Goal: Task Accomplishment & Management: Manage account settings

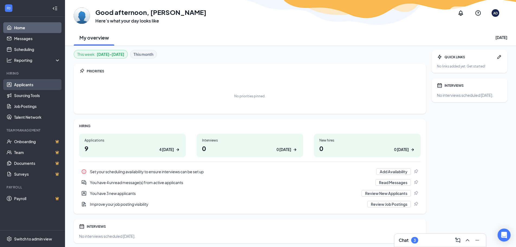
click at [40, 80] on link "Applicants" at bounding box center [37, 84] width 46 height 11
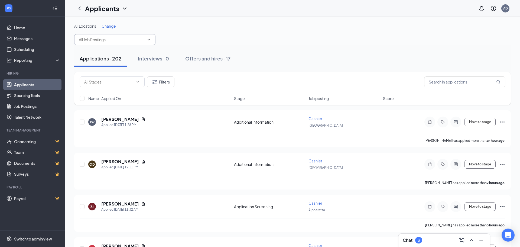
click at [138, 40] on input "text" at bounding box center [112, 40] width 66 height 6
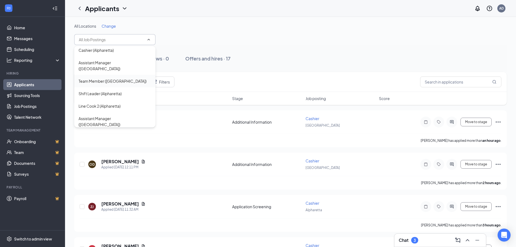
scroll to position [54, 0]
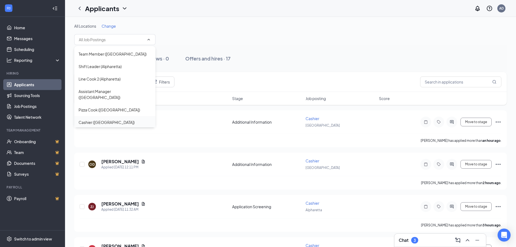
click at [110, 119] on div "Cashier ([GEOGRAPHIC_DATA])" at bounding box center [107, 122] width 56 height 6
type input "Cashier ([GEOGRAPHIC_DATA])"
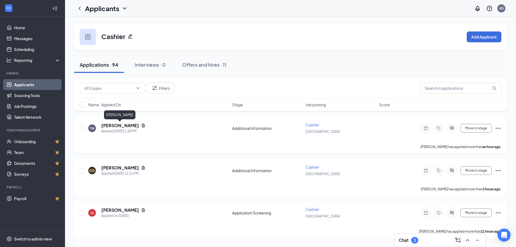
click at [109, 125] on h5 "[PERSON_NAME]" at bounding box center [120, 125] width 38 height 6
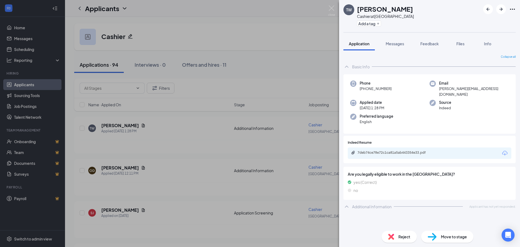
click at [291, 145] on div "TW [PERSON_NAME] Cashier at [GEOGRAPHIC_DATA] Add a tag Application Messages Fe…" at bounding box center [260, 123] width 520 height 247
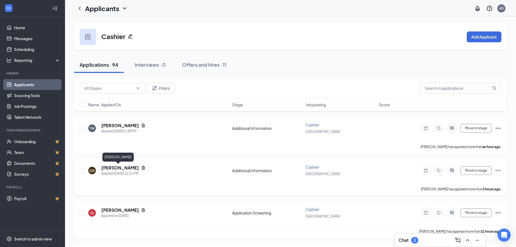
click at [115, 170] on h5 "[PERSON_NAME]" at bounding box center [120, 168] width 38 height 6
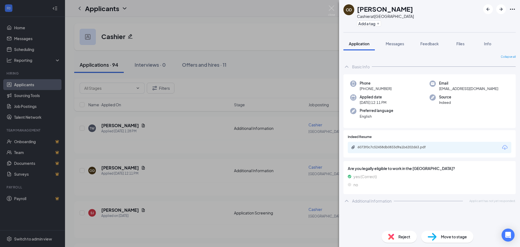
click at [311, 140] on div "OD [PERSON_NAME] Cashier at [GEOGRAPHIC_DATA] Add a tag Application Messages Fe…" at bounding box center [260, 123] width 520 height 247
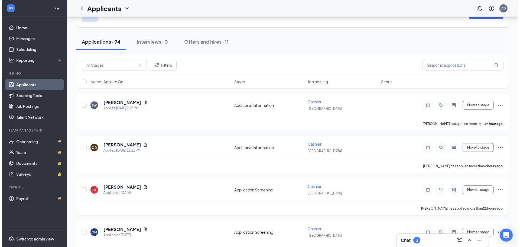
scroll to position [54, 0]
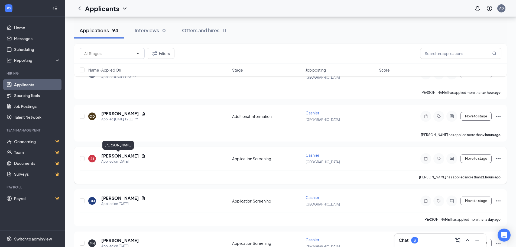
click at [115, 155] on h5 "[PERSON_NAME]" at bounding box center [120, 156] width 38 height 6
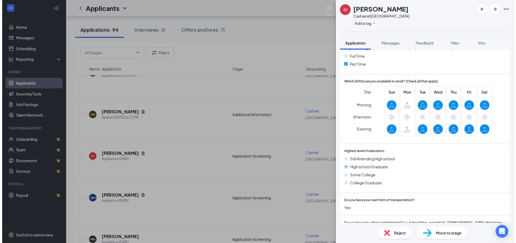
scroll to position [186, 0]
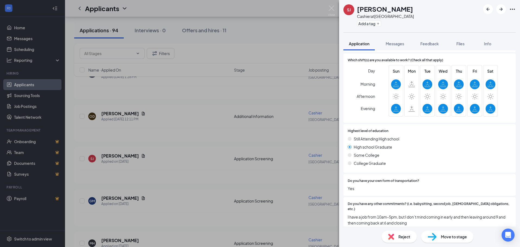
click at [276, 180] on div "SJ [PERSON_NAME] Cashier at [GEOGRAPHIC_DATA] Add a tag Application Messages Fe…" at bounding box center [260, 123] width 520 height 247
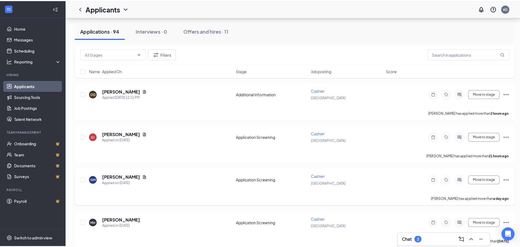
scroll to position [81, 0]
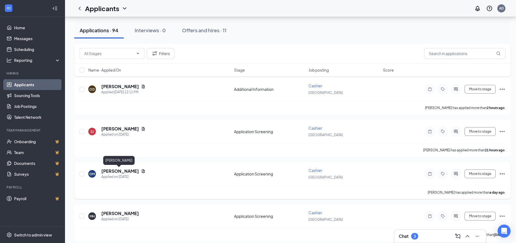
click at [123, 173] on h5 "[PERSON_NAME]" at bounding box center [120, 171] width 38 height 6
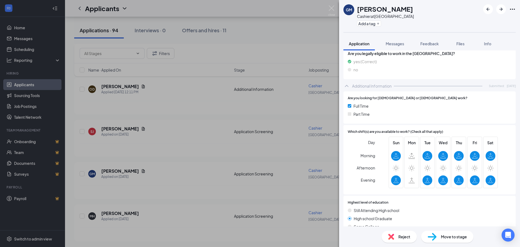
scroll to position [45, 0]
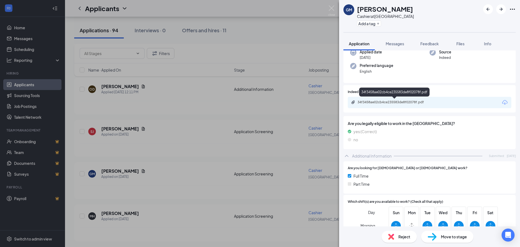
click at [423, 100] on div "34f3458ae02cb4ce235583de8f02078f.pdf" at bounding box center [395, 102] width 76 height 4
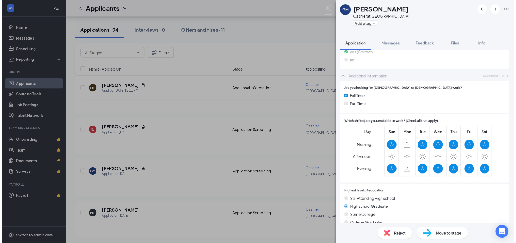
scroll to position [126, 0]
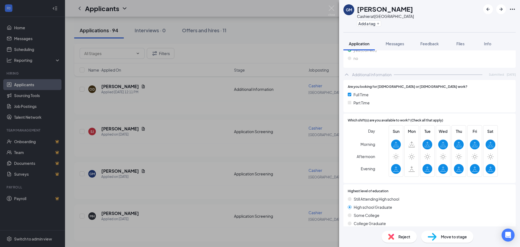
click at [197, 131] on div "GM [PERSON_NAME] at [GEOGRAPHIC_DATA] Add a tag Application Messages Feedback F…" at bounding box center [260, 123] width 520 height 247
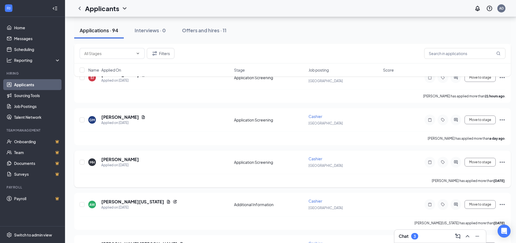
scroll to position [135, 0]
click at [440, 240] on div "Chat 3" at bounding box center [440, 236] width 83 height 9
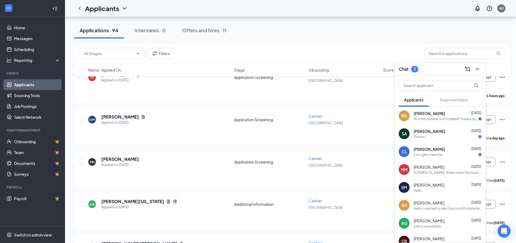
click at [441, 119] on div "Hi is this number from Indeed? I have a question regarding Alpine Bakery & Pizz…" at bounding box center [446, 118] width 65 height 5
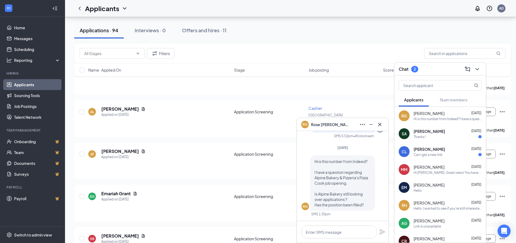
scroll to position [2058, 0]
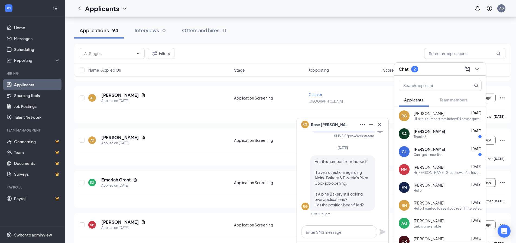
click at [317, 124] on span "[PERSON_NAME]" at bounding box center [330, 124] width 38 height 6
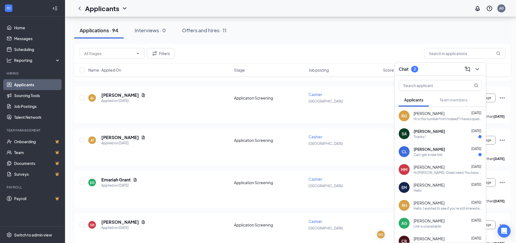
click at [411, 115] on div "[PERSON_NAME] [DATE] Hi is this number from Indeed? I have a question regarding…" at bounding box center [440, 116] width 92 height 18
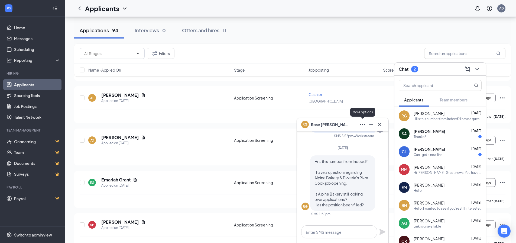
click at [361, 125] on icon "Ellipses" at bounding box center [362, 124] width 6 height 6
click at [304, 125] on div "RG" at bounding box center [305, 123] width 5 height 5
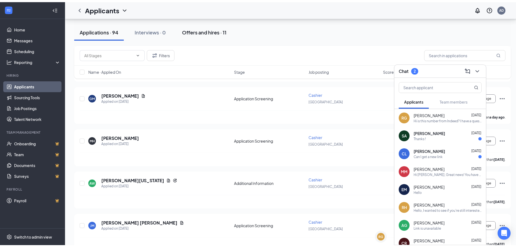
scroll to position [0, 0]
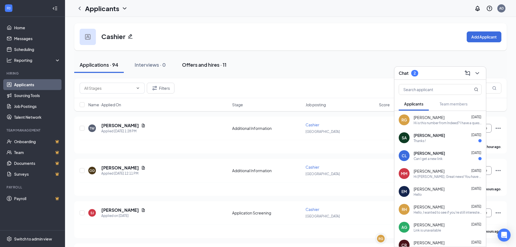
drag, startPoint x: 75, startPoint y: 198, endPoint x: 177, endPoint y: 72, distance: 162.0
click at [431, 44] on div "Cashier Add Applicant" at bounding box center [290, 36] width 433 height 27
click at [477, 73] on icon "ChevronDown" at bounding box center [477, 73] width 6 height 6
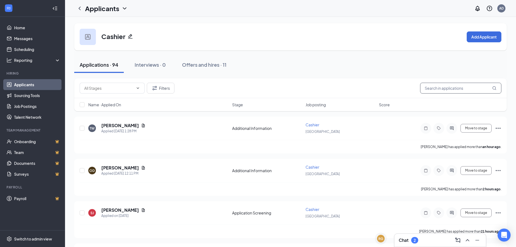
click at [452, 87] on input "text" at bounding box center [460, 88] width 81 height 11
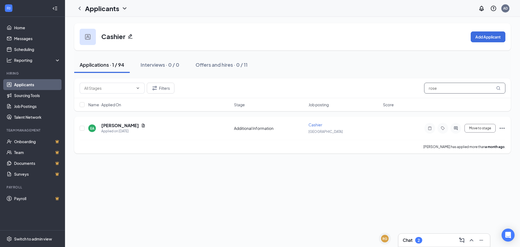
type input "rose"
click at [118, 122] on div "EA [PERSON_NAME] Applied on [DATE] Additional Information Cashier Woodstock Mov…" at bounding box center [293, 131] width 426 height 18
click at [117, 126] on h5 "[PERSON_NAME]" at bounding box center [120, 125] width 38 height 6
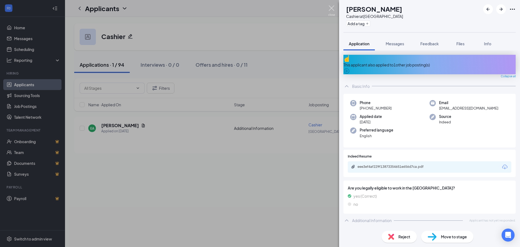
click at [332, 8] on img at bounding box center [331, 10] width 7 height 11
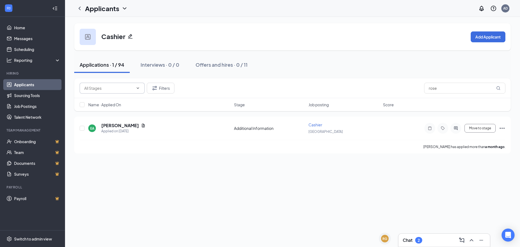
click at [129, 91] on span at bounding box center [112, 88] width 65 height 11
click at [246, 87] on div "Filters rose" at bounding box center [293, 88] width 426 height 11
click at [480, 88] on input "rose" at bounding box center [464, 88] width 81 height 11
